Goal: Find specific page/section: Find specific page/section

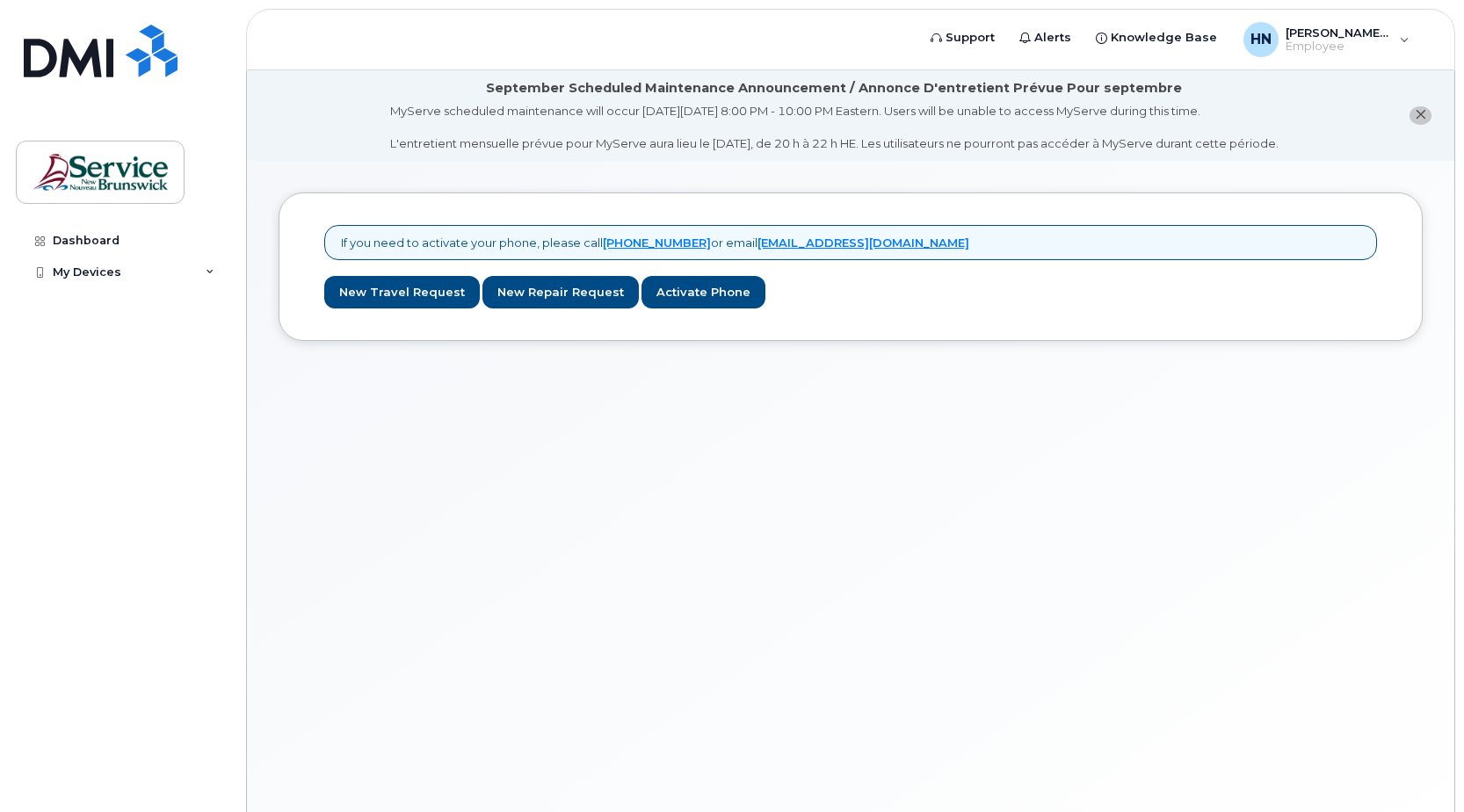
click at [1421, 119] on icon "close notification" at bounding box center [1421, 114] width 12 height 12
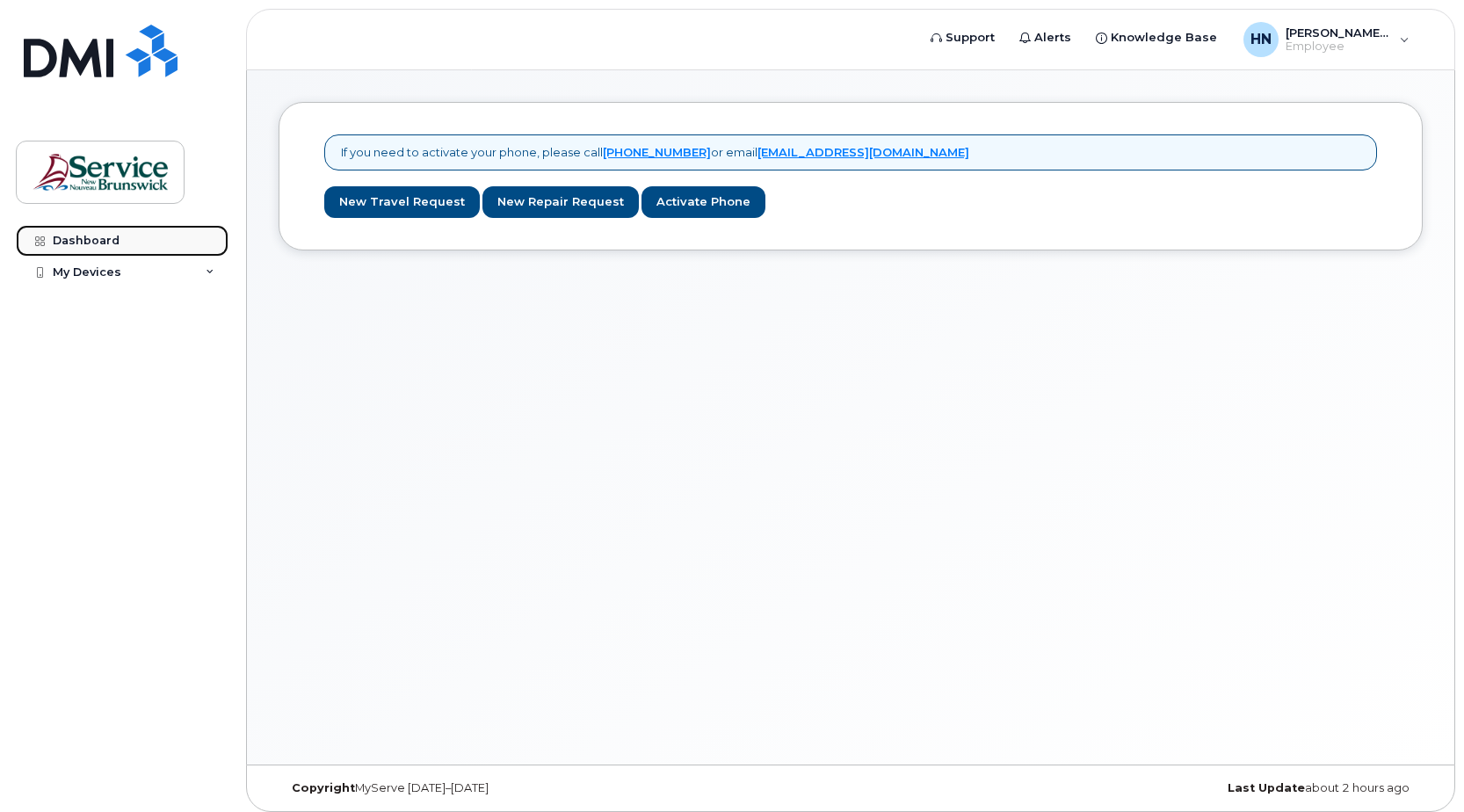
click at [99, 246] on div "Dashboard" at bounding box center [86, 241] width 67 height 14
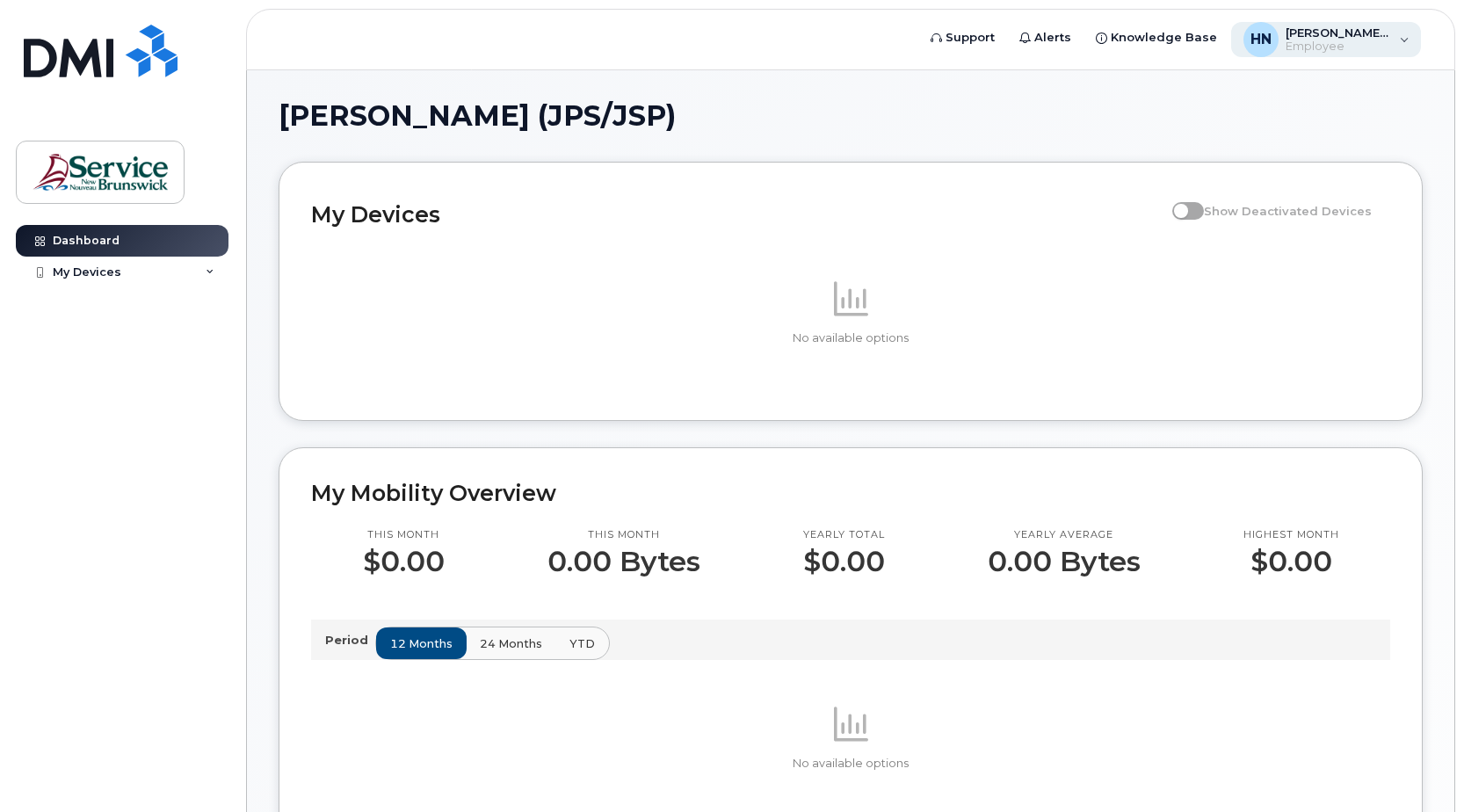
click at [1403, 50] on div "[PERSON_NAME] (JPS/JSP) Employee" at bounding box center [1326, 39] width 191 height 35
click at [1413, 33] on div "[PERSON_NAME] (JPS/JSP) Employee" at bounding box center [1326, 39] width 191 height 35
